Goal: Task Accomplishment & Management: Understand process/instructions

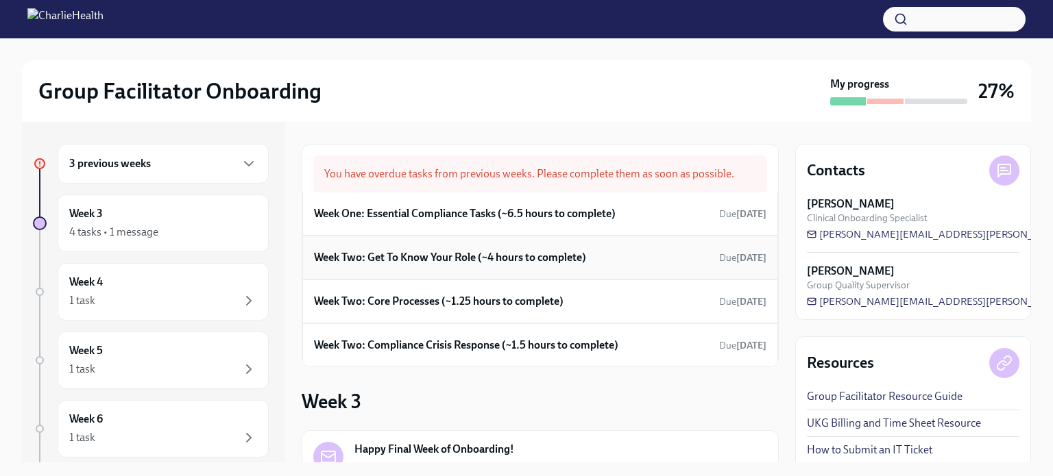
click at [554, 248] on div "Week Two: Get To Know Your Role (~4 hours to complete) Due [DATE]" at bounding box center [540, 257] width 452 height 21
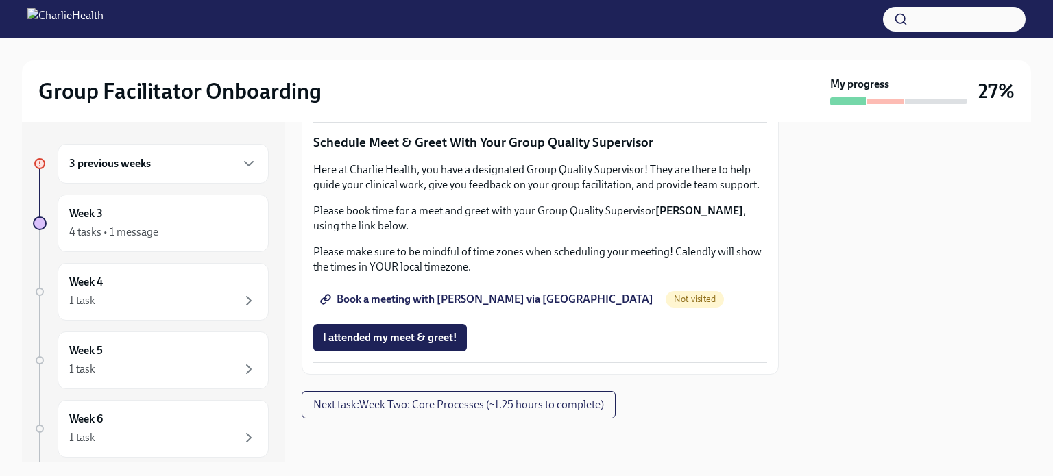
scroll to position [1121, 0]
click at [463, 66] on span "Complete this form to schedule your observations" at bounding box center [447, 59] width 249 height 14
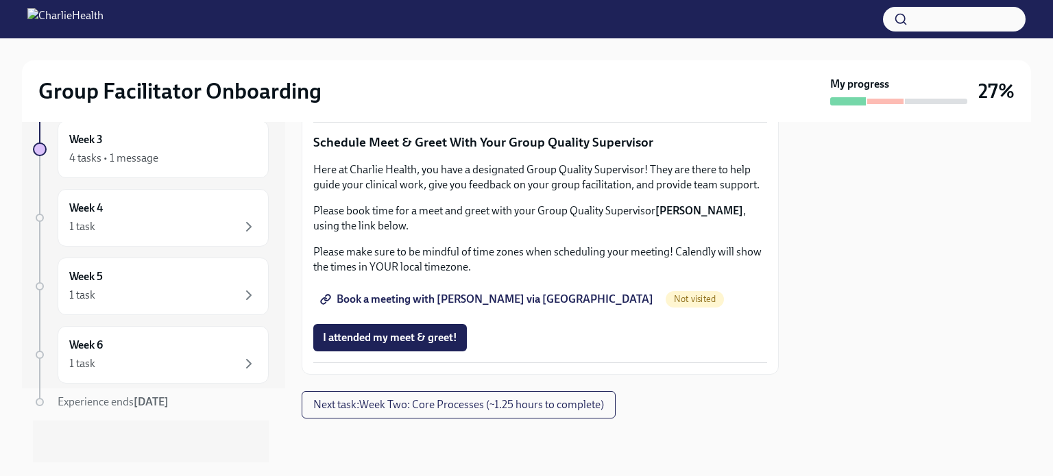
scroll to position [1312, 0]
click at [462, 306] on span "Book a meeting with [PERSON_NAME] via [GEOGRAPHIC_DATA]" at bounding box center [488, 300] width 330 height 14
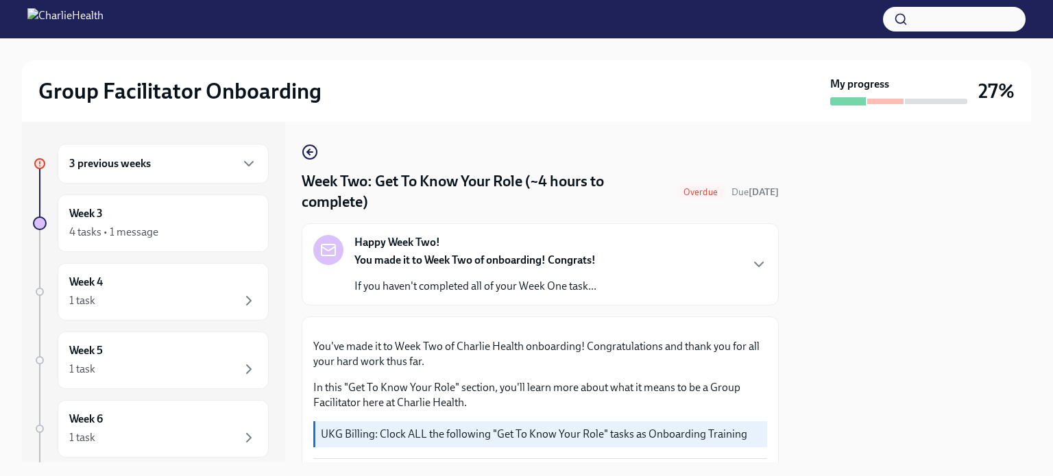
click at [173, 173] on div "3 previous weeks" at bounding box center [163, 164] width 211 height 40
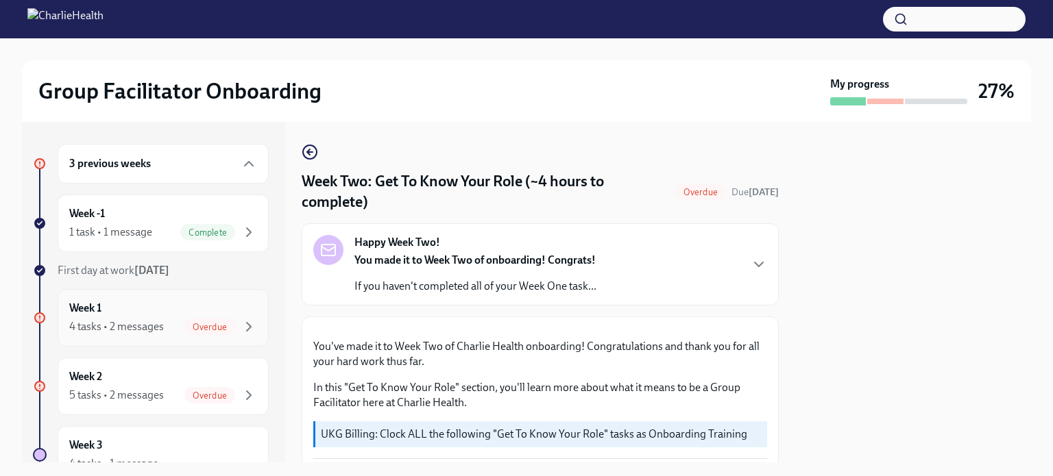
click at [163, 313] on div "Week 1 4 tasks • 2 messages Overdue" at bounding box center [163, 318] width 188 height 34
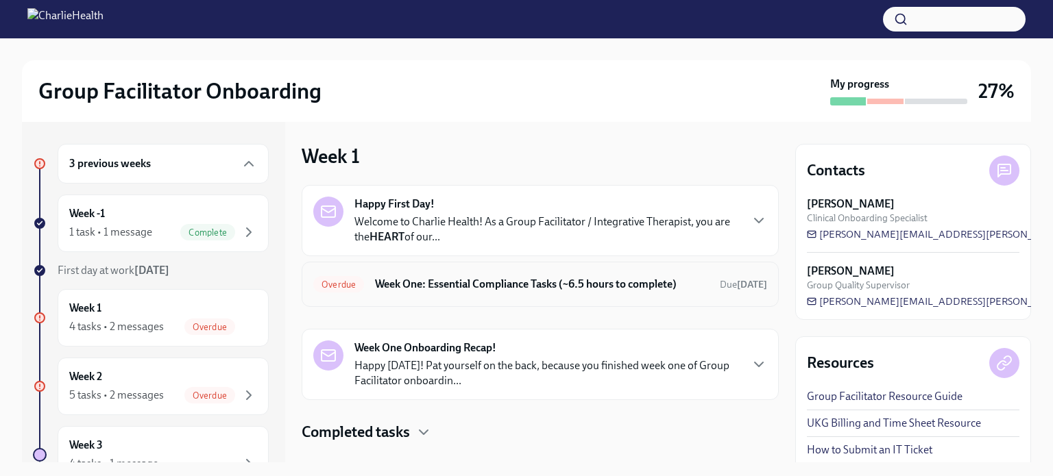
click at [467, 292] on h6 "Week One: Essential Compliance Tasks (~6.5 hours to complete)" at bounding box center [542, 284] width 334 height 15
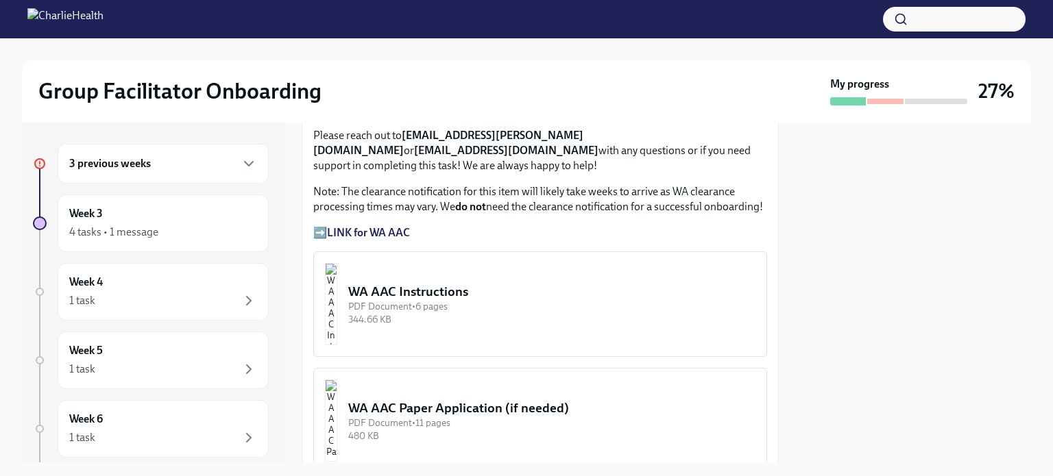
scroll to position [1135, 0]
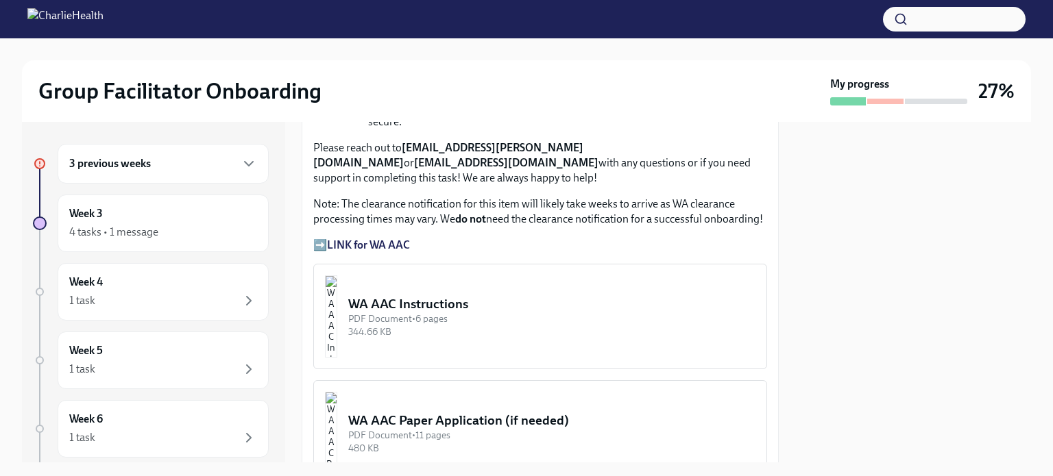
click at [430, 295] on div "WA AAC Instructions" at bounding box center [551, 304] width 407 height 18
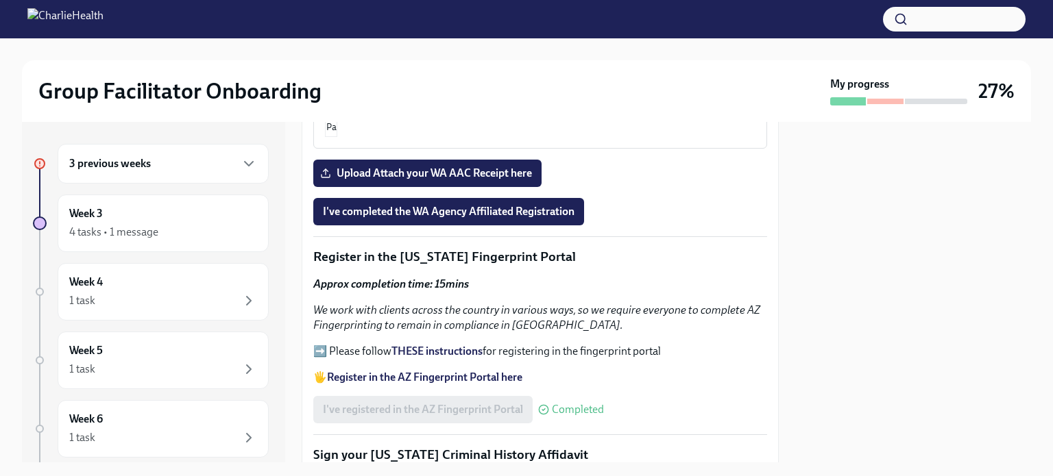
scroll to position [1490, 0]
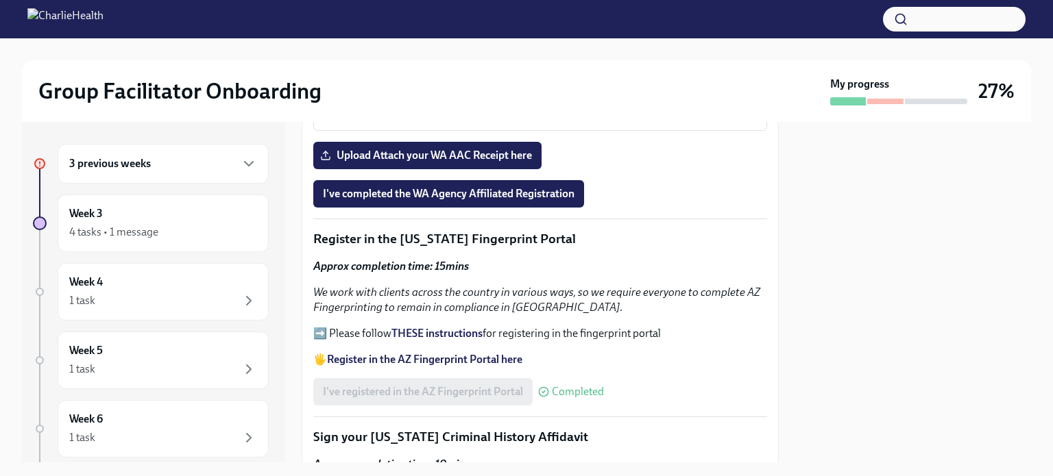
click at [435, 353] on strong "Register in the AZ Fingerprint Portal here" at bounding box center [424, 359] width 195 height 13
click at [421, 327] on strong "THESE instructions" at bounding box center [436, 333] width 91 height 13
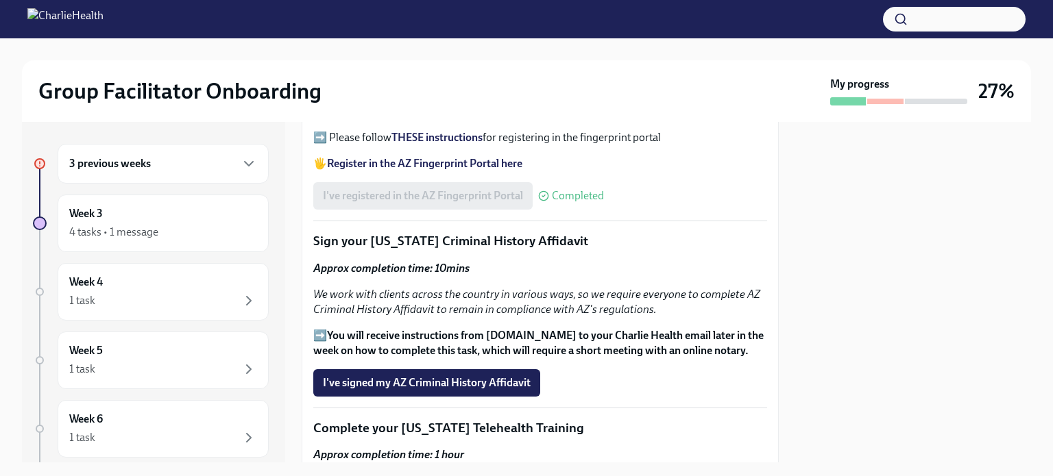
scroll to position [1698, 0]
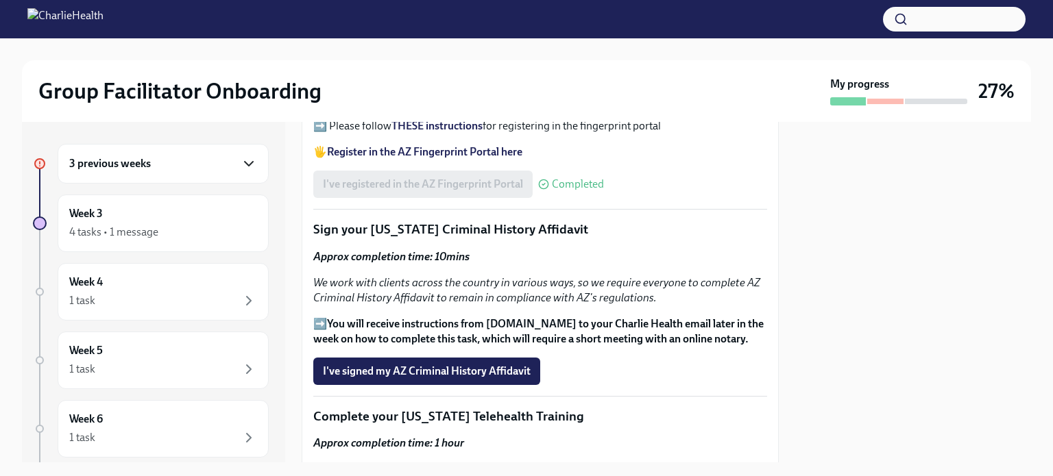
click at [241, 167] on icon "button" at bounding box center [249, 164] width 16 height 16
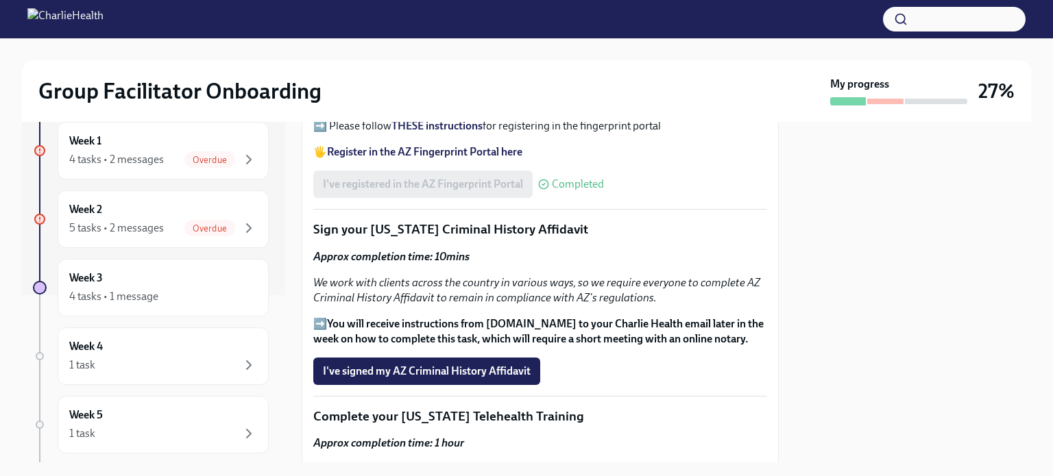
scroll to position [137, 0]
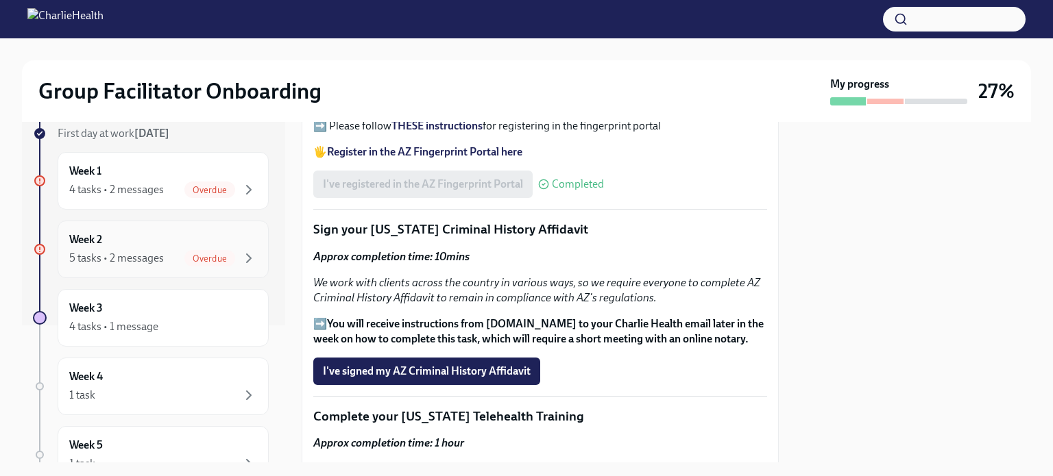
click at [204, 243] on div "Week 2 5 tasks • 2 messages Overdue" at bounding box center [163, 249] width 188 height 34
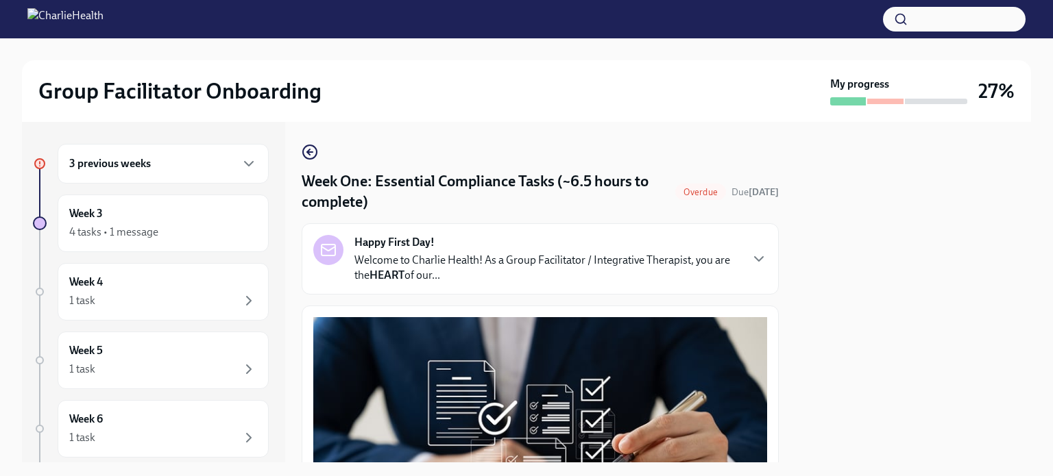
click at [173, 160] on div "3 previous weeks" at bounding box center [163, 164] width 188 height 16
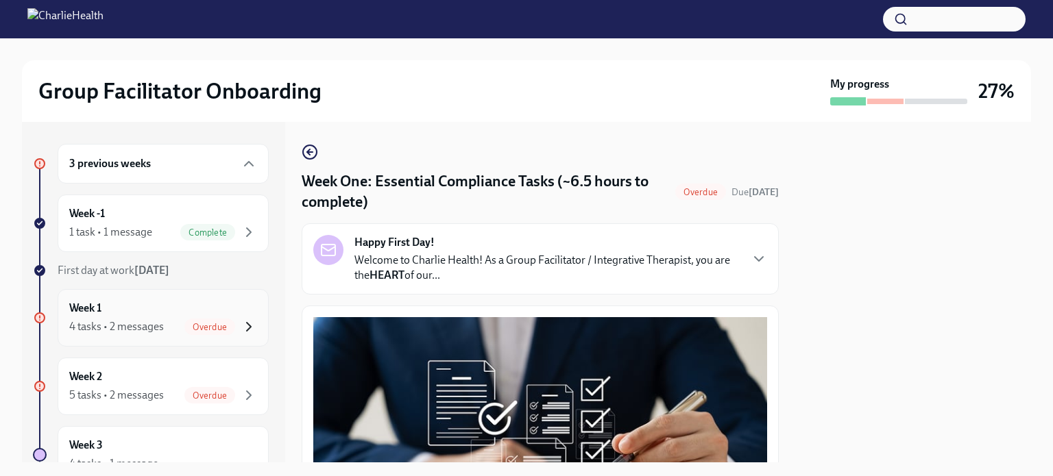
click at [241, 328] on icon "button" at bounding box center [249, 327] width 16 height 16
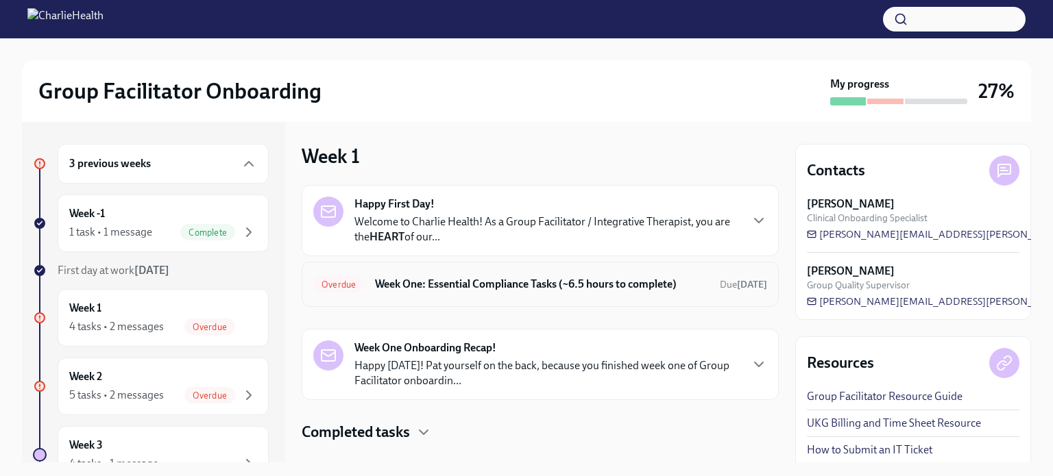
click at [451, 288] on h6 "Week One: Essential Compliance Tasks (~6.5 hours to complete)" at bounding box center [542, 284] width 334 height 15
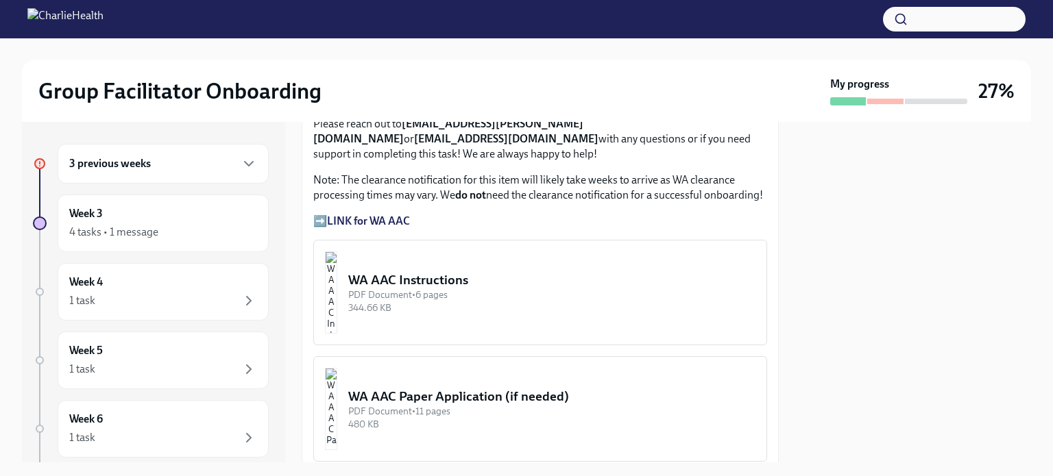
scroll to position [1189, 0]
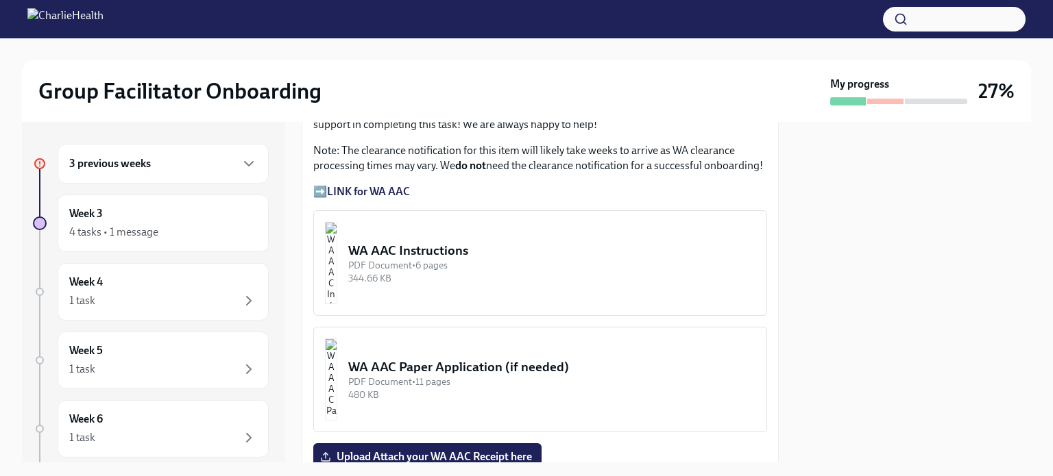
drag, startPoint x: 441, startPoint y: 337, endPoint x: 432, endPoint y: 282, distance: 55.6
click at [432, 282] on div "Welcome to your essential compliance tasks list! Offering virtual mental health…" at bounding box center [540, 363] width 454 height 2468
click at [419, 242] on div "WA AAC Instructions" at bounding box center [551, 251] width 407 height 18
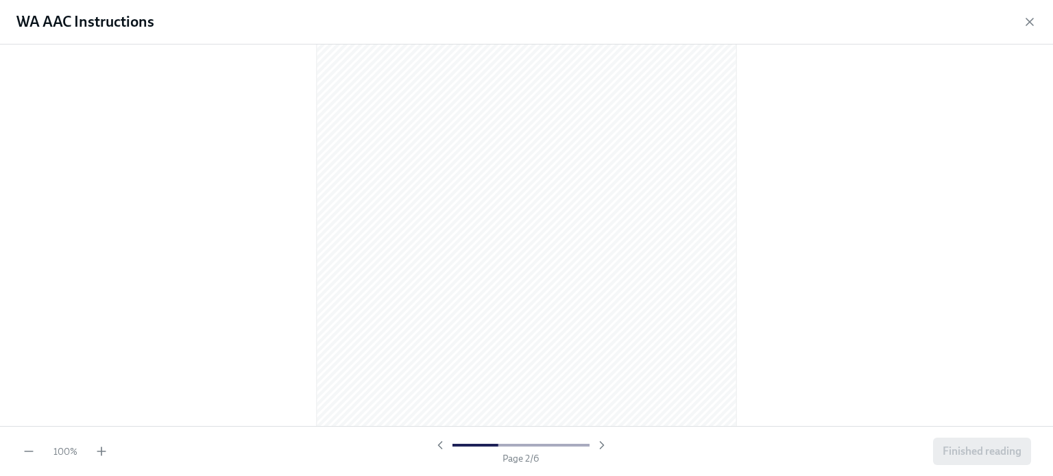
scroll to position [668, 0]
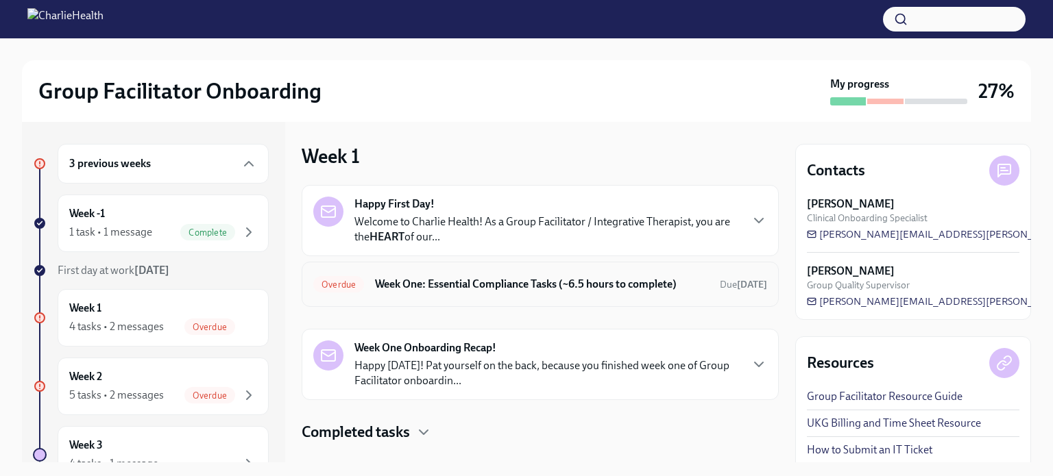
click at [670, 292] on h6 "Week One: Essential Compliance Tasks (~6.5 hours to complete)" at bounding box center [542, 284] width 334 height 15
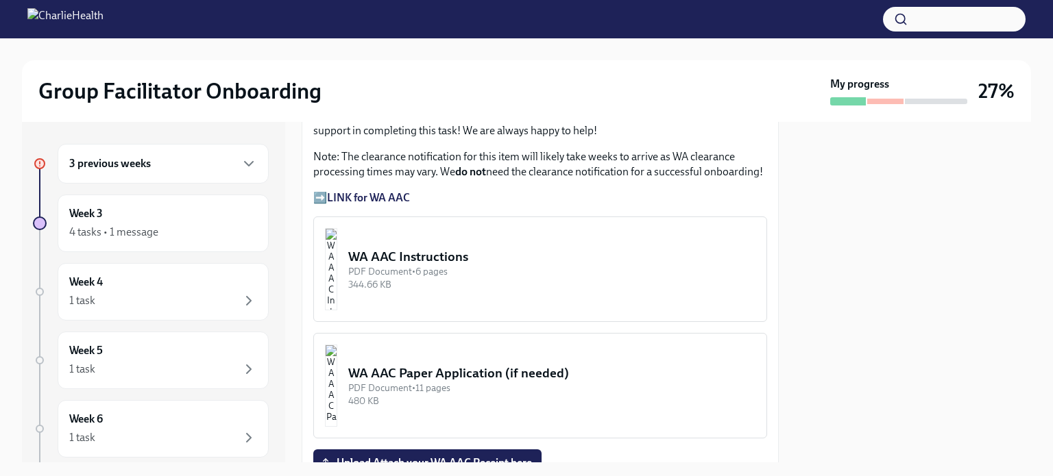
scroll to position [1206, 0]
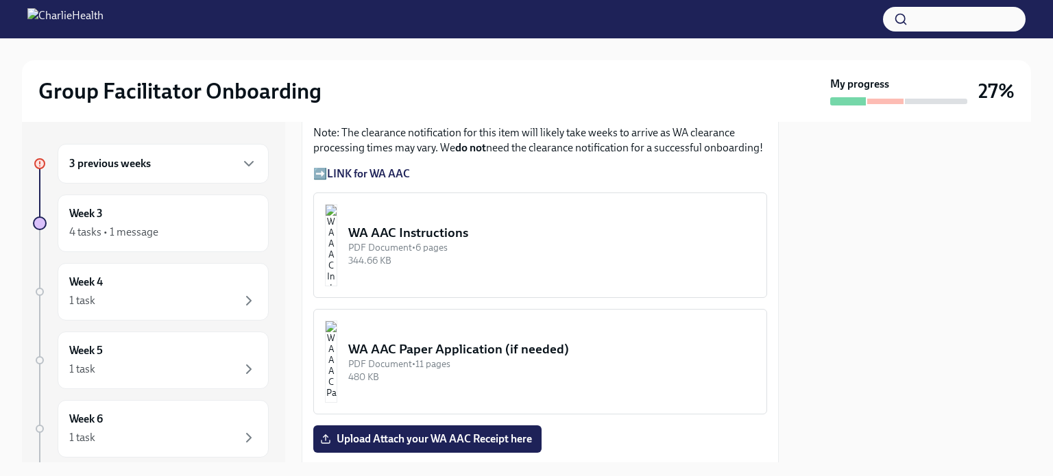
drag, startPoint x: 518, startPoint y: 197, endPoint x: 474, endPoint y: 204, distance: 45.2
drag, startPoint x: 474, startPoint y: 204, endPoint x: 415, endPoint y: 183, distance: 62.0
click at [415, 193] on button "WA AAC Instructions PDF Document • 6 pages 344.66 KB" at bounding box center [540, 246] width 454 height 106
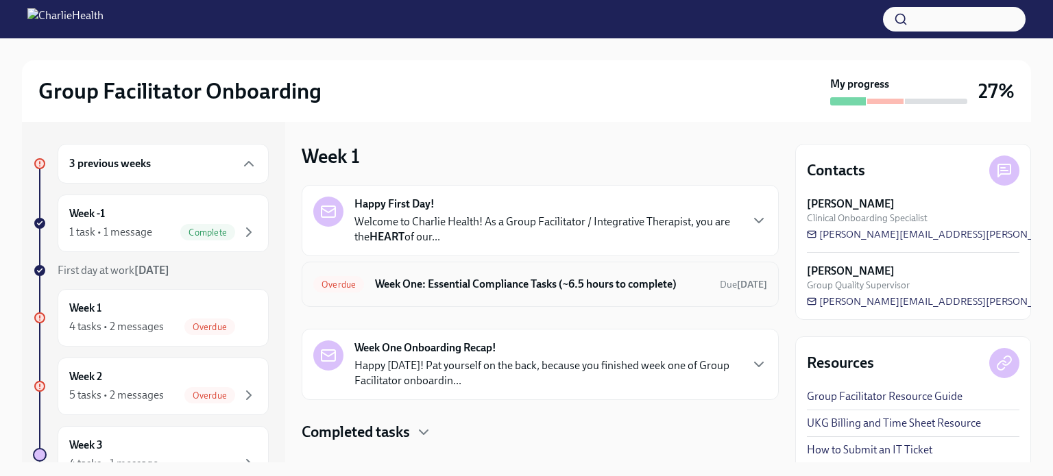
click at [646, 292] on h6 "Week One: Essential Compliance Tasks (~6.5 hours to complete)" at bounding box center [542, 284] width 334 height 15
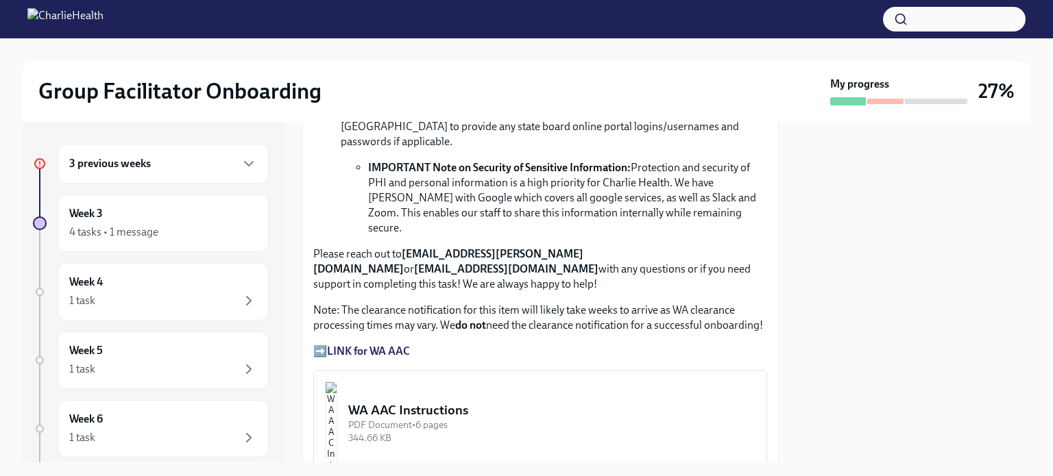
scroll to position [1047, 0]
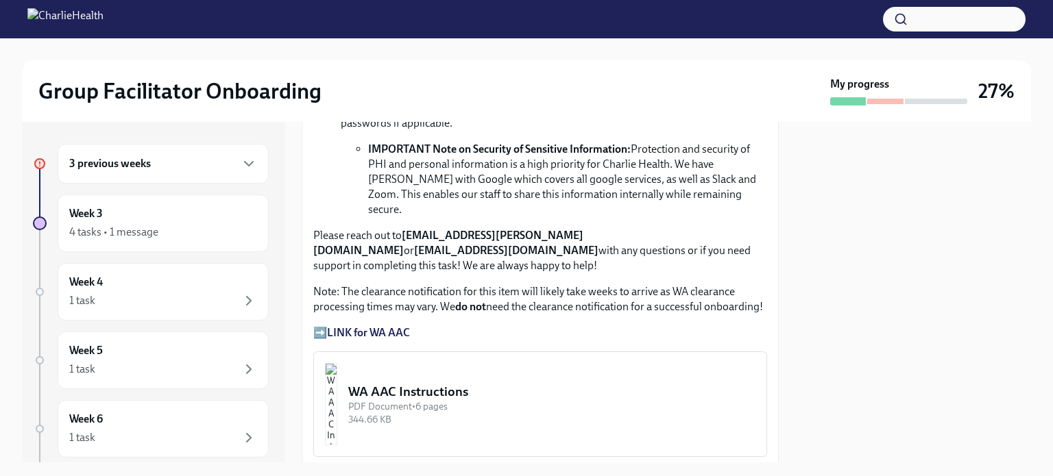
click at [353, 326] on strong "LINK for WA AAC" at bounding box center [368, 332] width 83 height 13
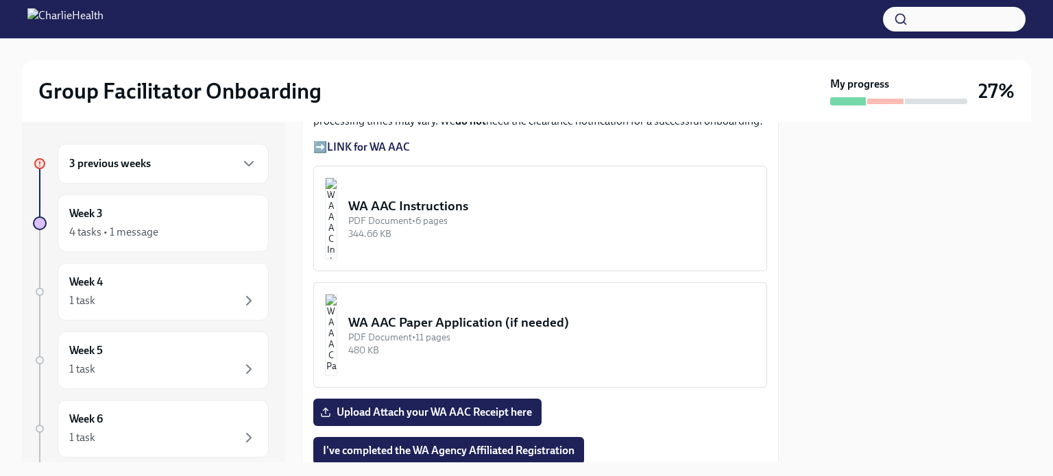
scroll to position [1221, 0]
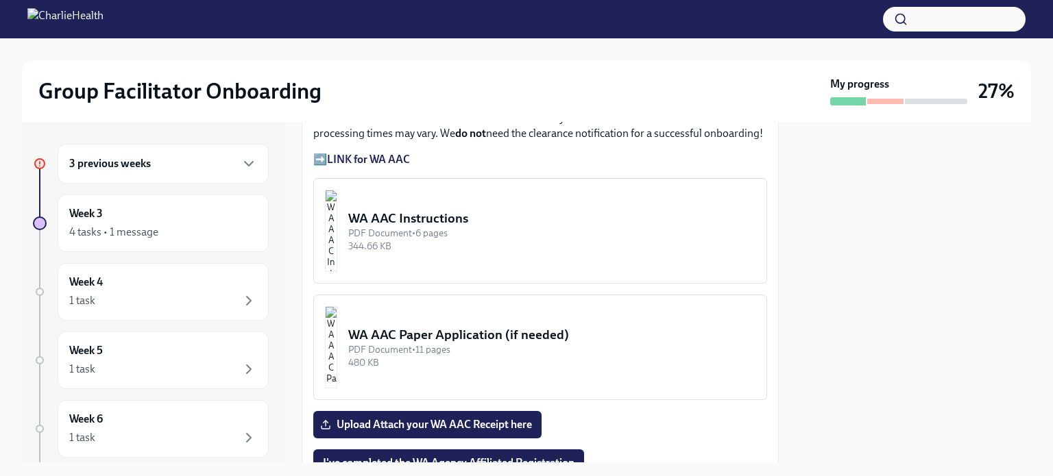
click at [474, 210] on div "WA AAC Instructions" at bounding box center [551, 219] width 407 height 18
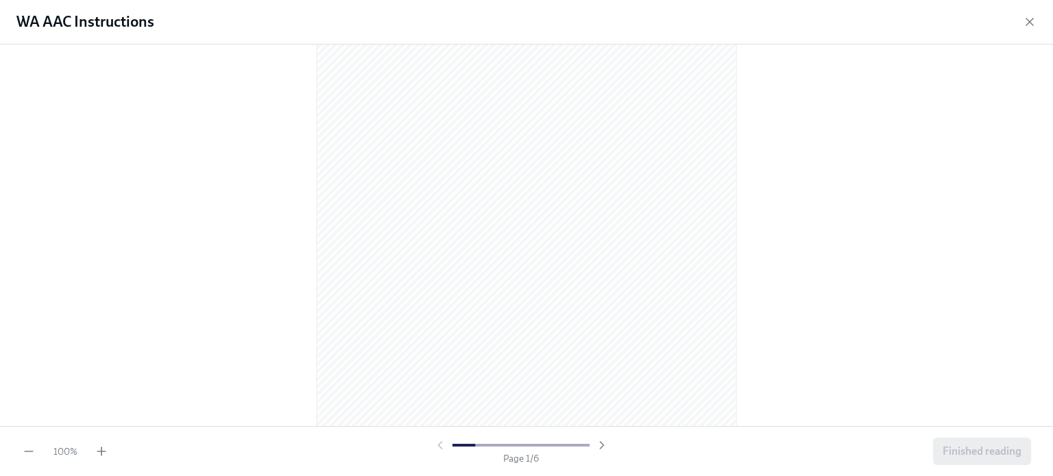
scroll to position [78, 0]
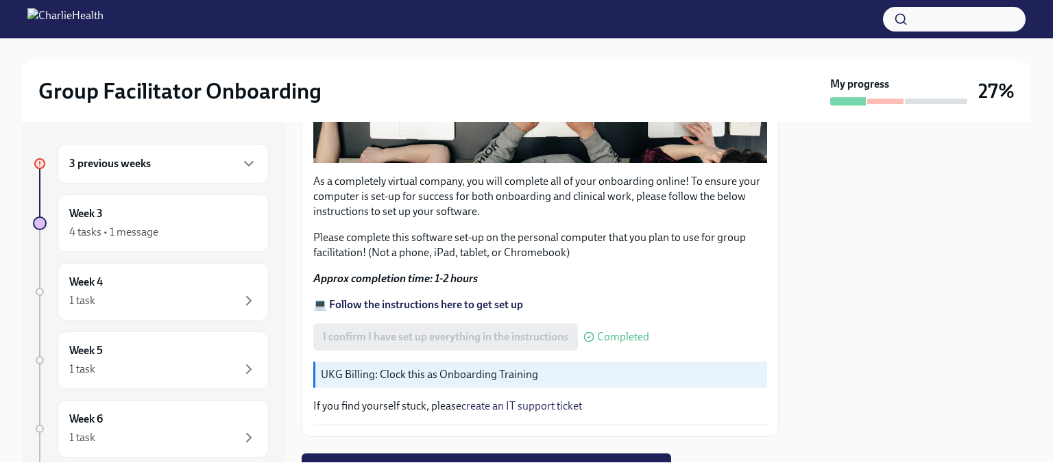
scroll to position [483, 0]
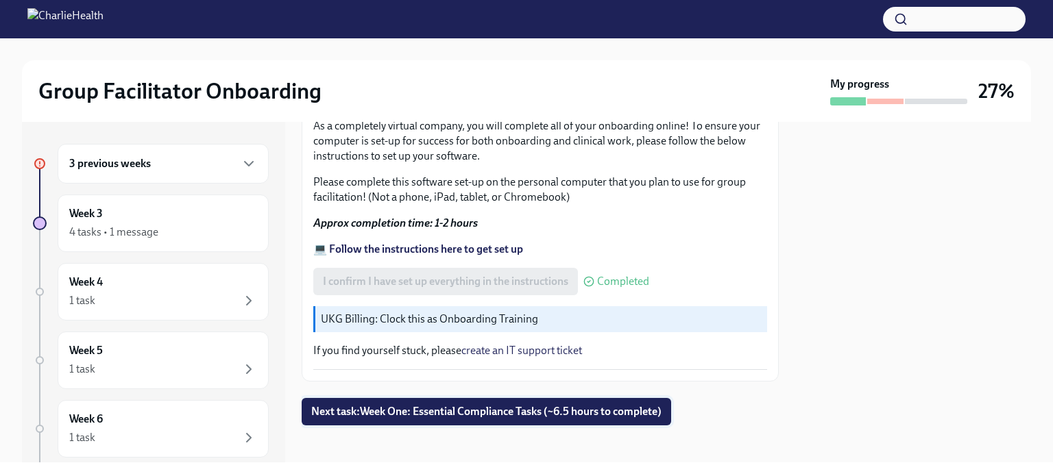
click at [477, 409] on span "Next task : Week One: Essential Compliance Tasks (~6.5 hours to complete)" at bounding box center [486, 412] width 350 height 14
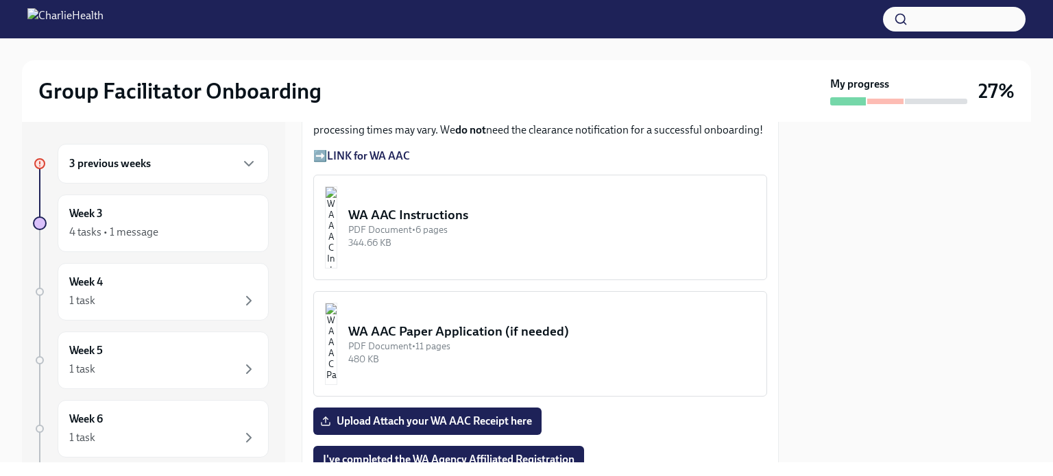
scroll to position [1259, 0]
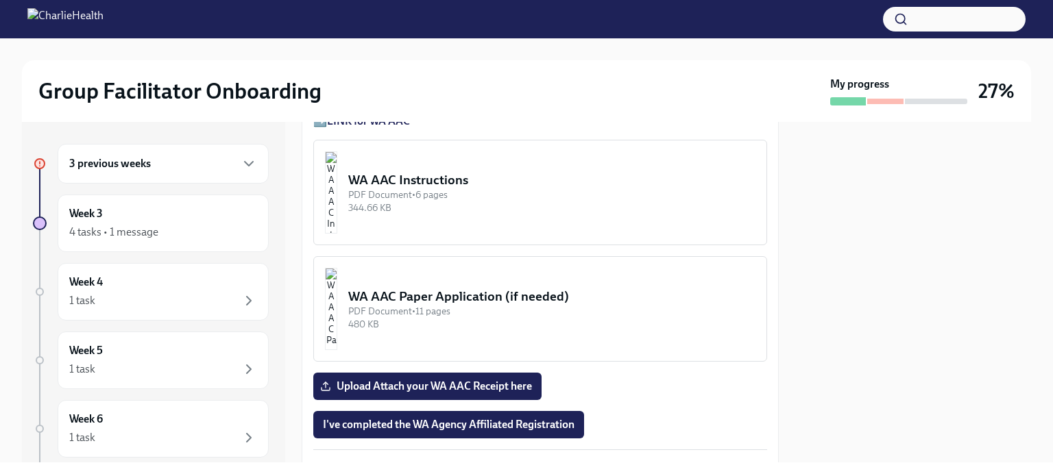
click at [538, 202] on div "344.66 KB" at bounding box center [551, 208] width 407 height 13
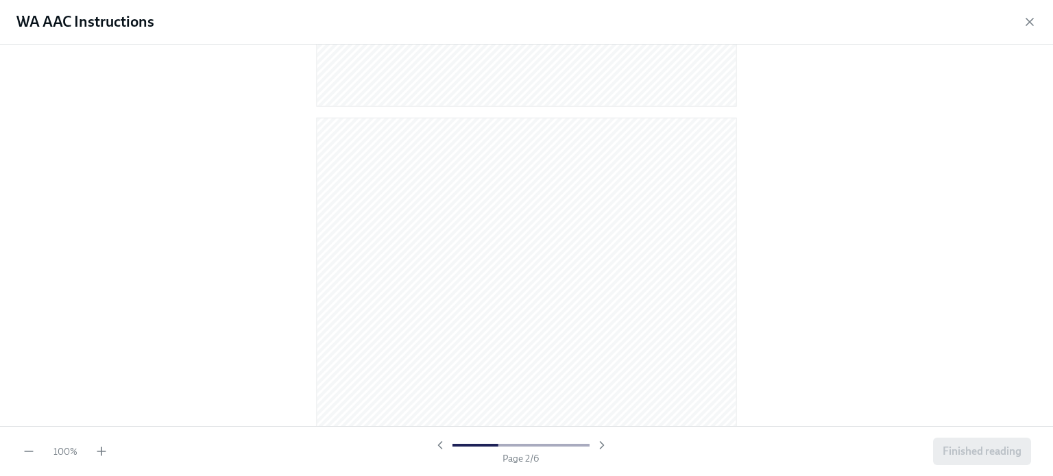
scroll to position [513, 0]
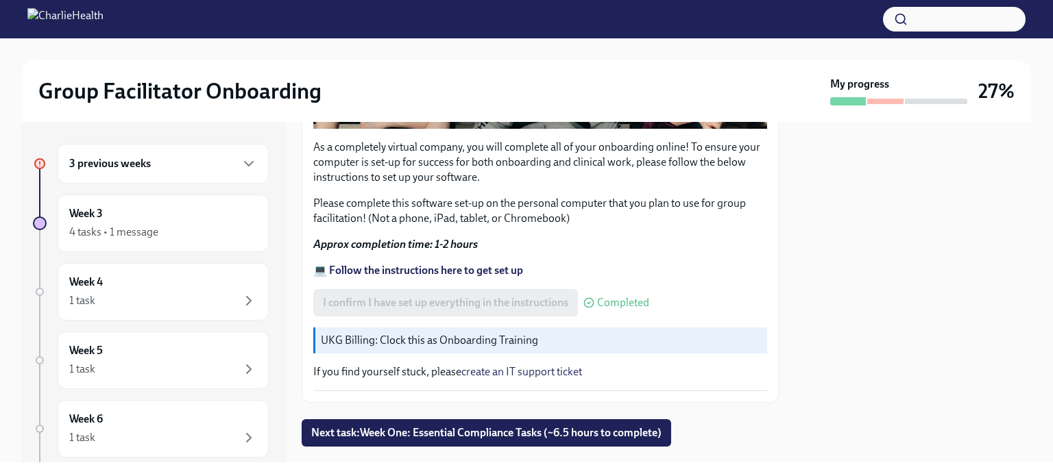
scroll to position [483, 0]
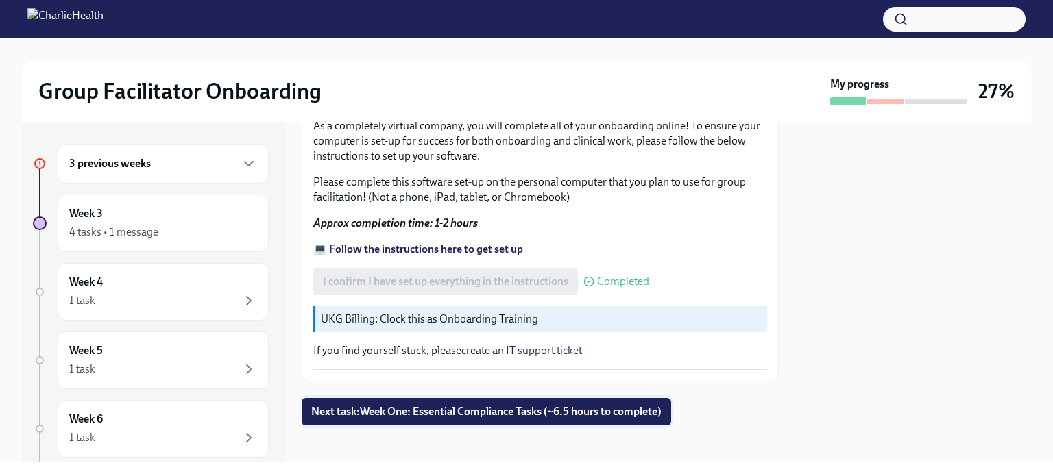
click at [637, 410] on span "Next task : Week One: Essential Compliance Tasks (~6.5 hours to complete)" at bounding box center [486, 412] width 350 height 14
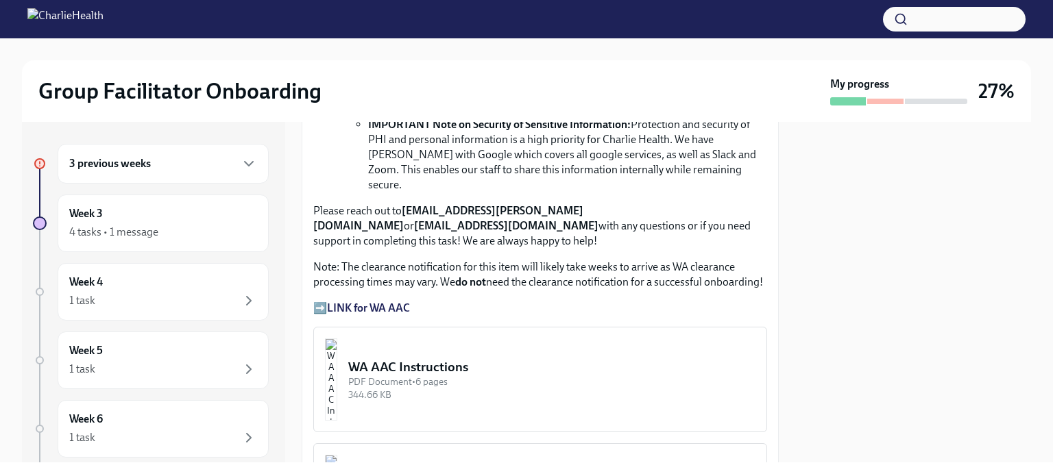
scroll to position [1078, 0]
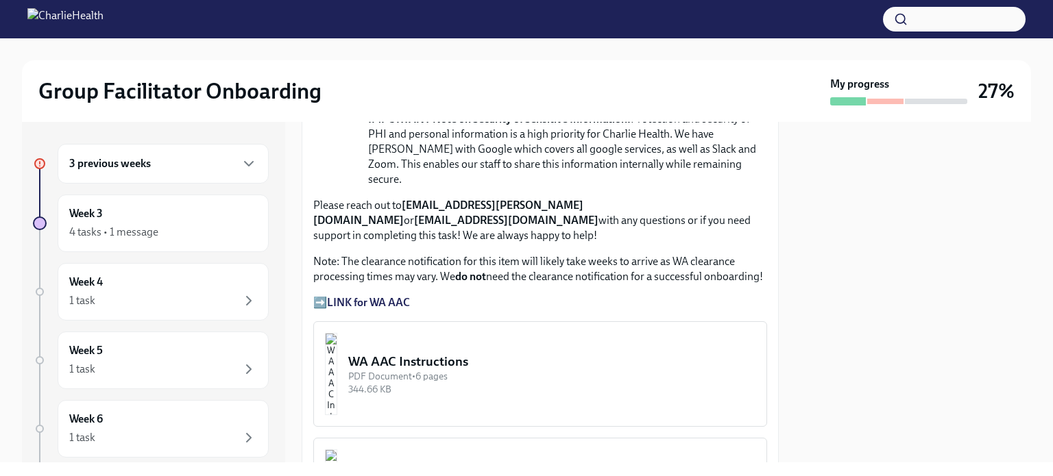
click at [494, 353] on div "WA AAC Instructions" at bounding box center [551, 362] width 407 height 18
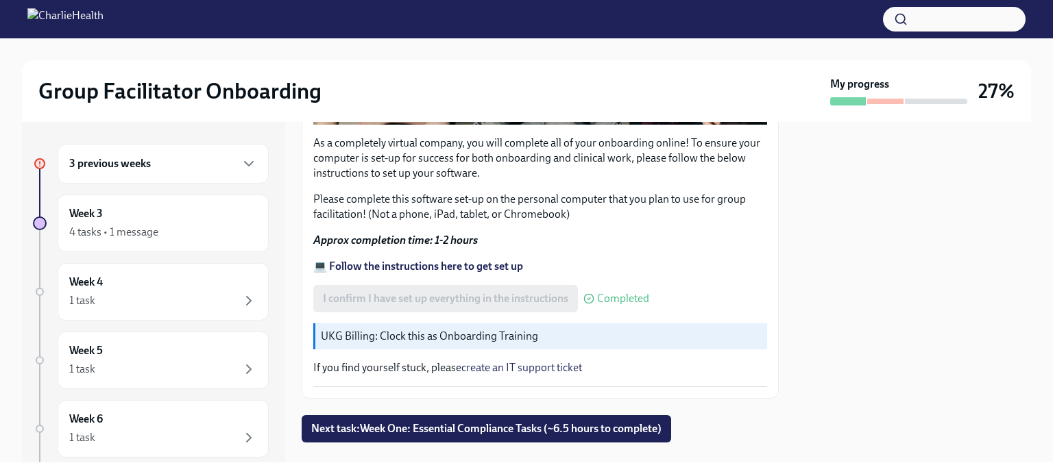
scroll to position [483, 0]
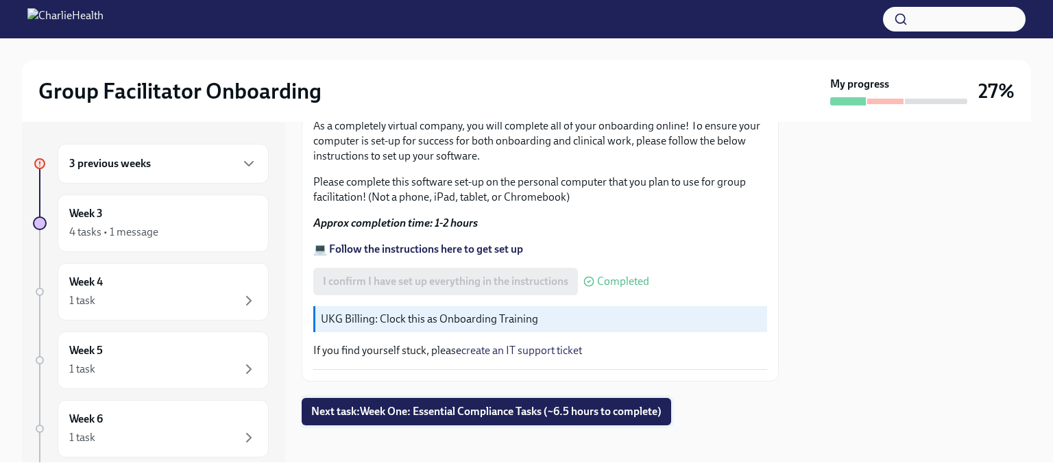
click at [655, 413] on button "Next task : Week One: Essential Compliance Tasks (~6.5 hours to complete)" at bounding box center [486, 411] width 369 height 27
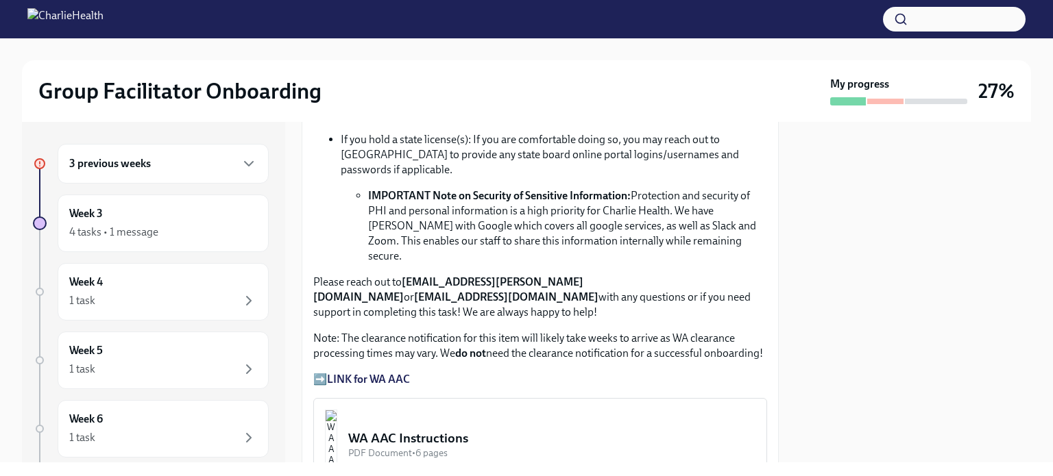
scroll to position [1119, 0]
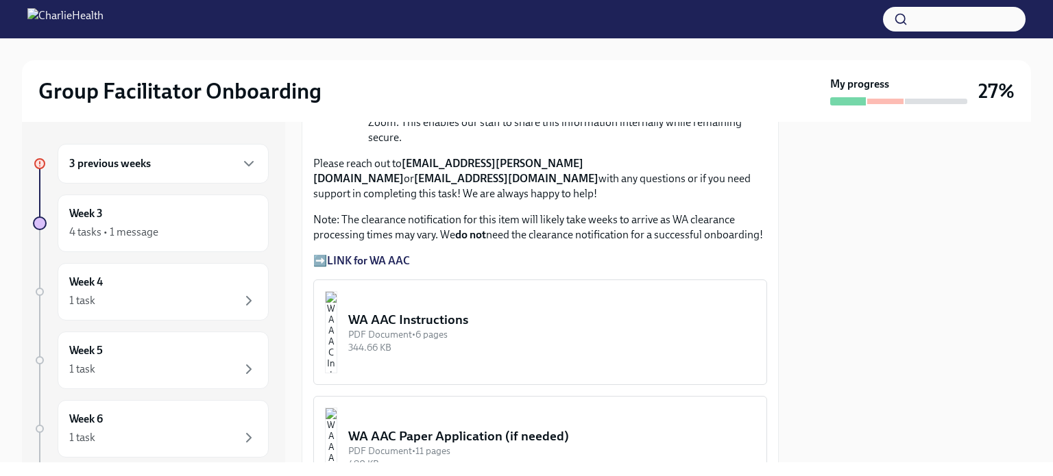
click at [398, 254] on strong "LINK for WA AAC" at bounding box center [368, 260] width 83 height 13
click at [429, 311] on div "WA AAC Instructions" at bounding box center [551, 320] width 407 height 18
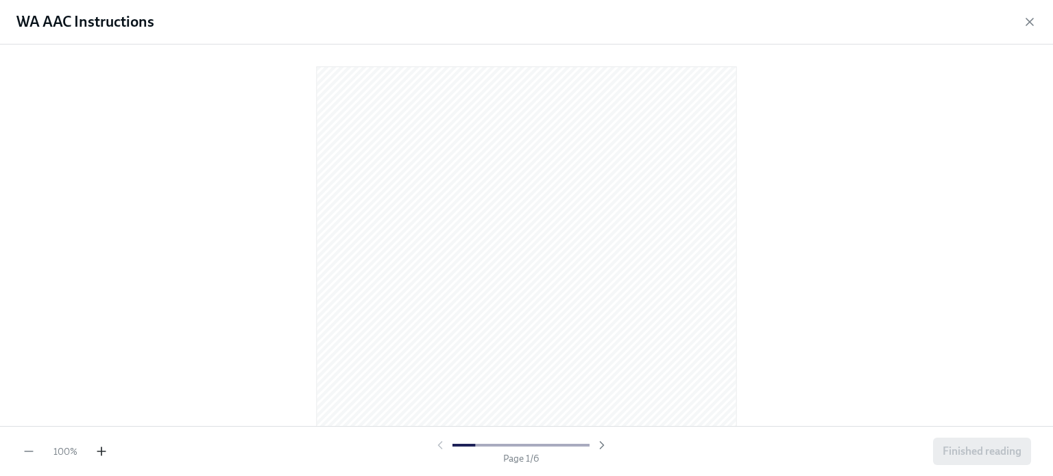
click at [104, 450] on icon "button" at bounding box center [102, 452] width 14 height 14
drag, startPoint x: 1042, startPoint y: 145, endPoint x: 1043, endPoint y: 127, distance: 17.2
click at [1043, 127] on div at bounding box center [526, 236] width 1053 height 382
